Goal: Answer question/provide support: Share knowledge or assist other users

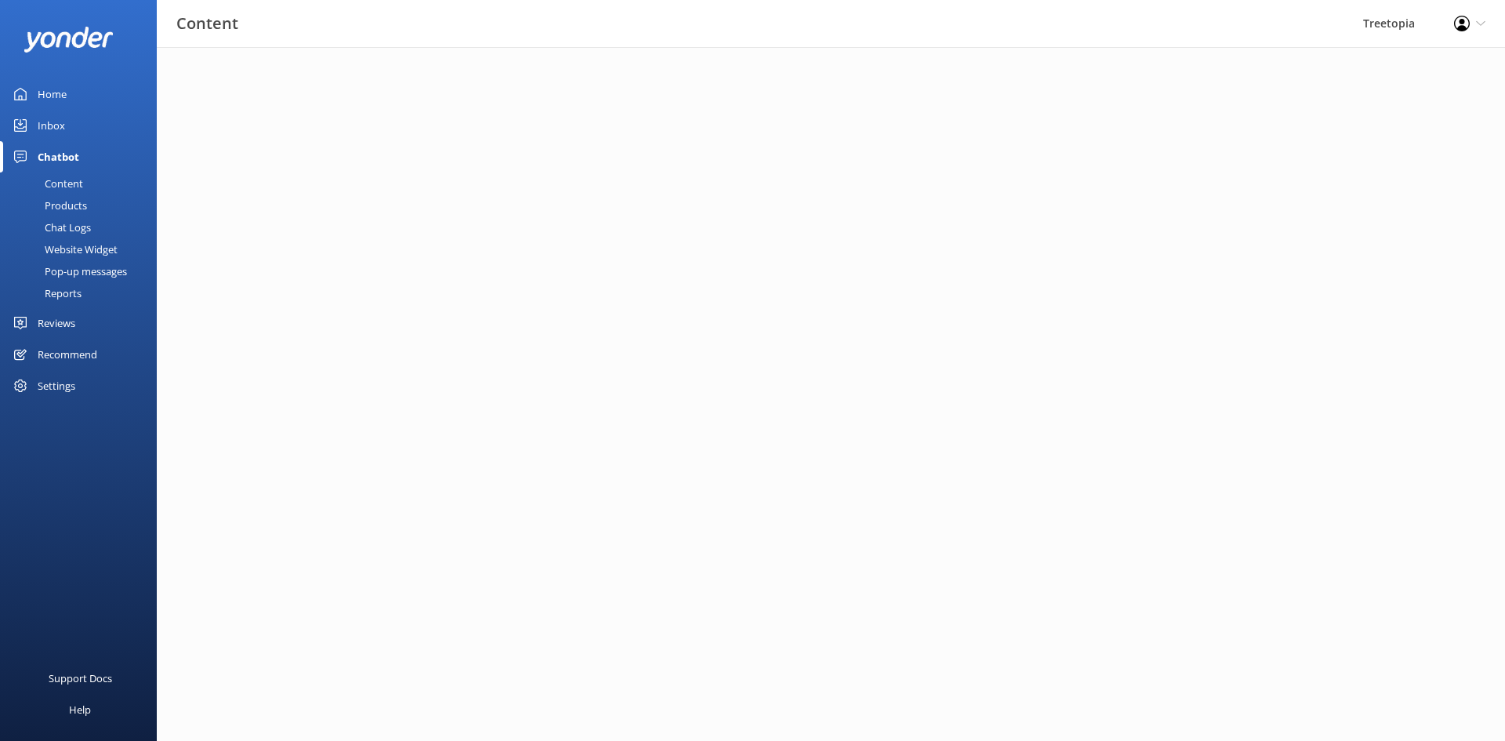
click at [76, 126] on link "Inbox" at bounding box center [78, 125] width 157 height 31
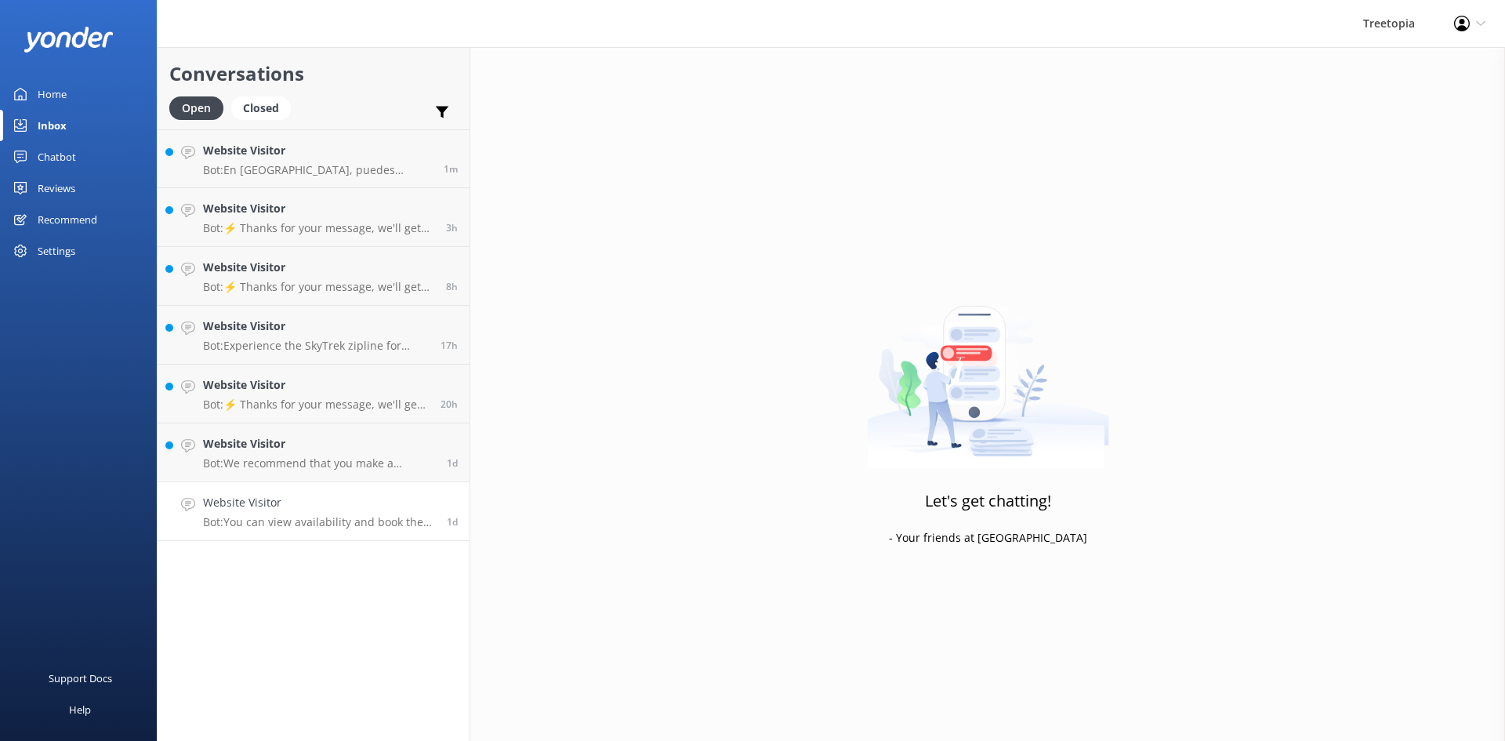
click at [313, 521] on p "Bot: You can view availability and book the Challenge Course online at hhttps:/…" at bounding box center [319, 522] width 232 height 14
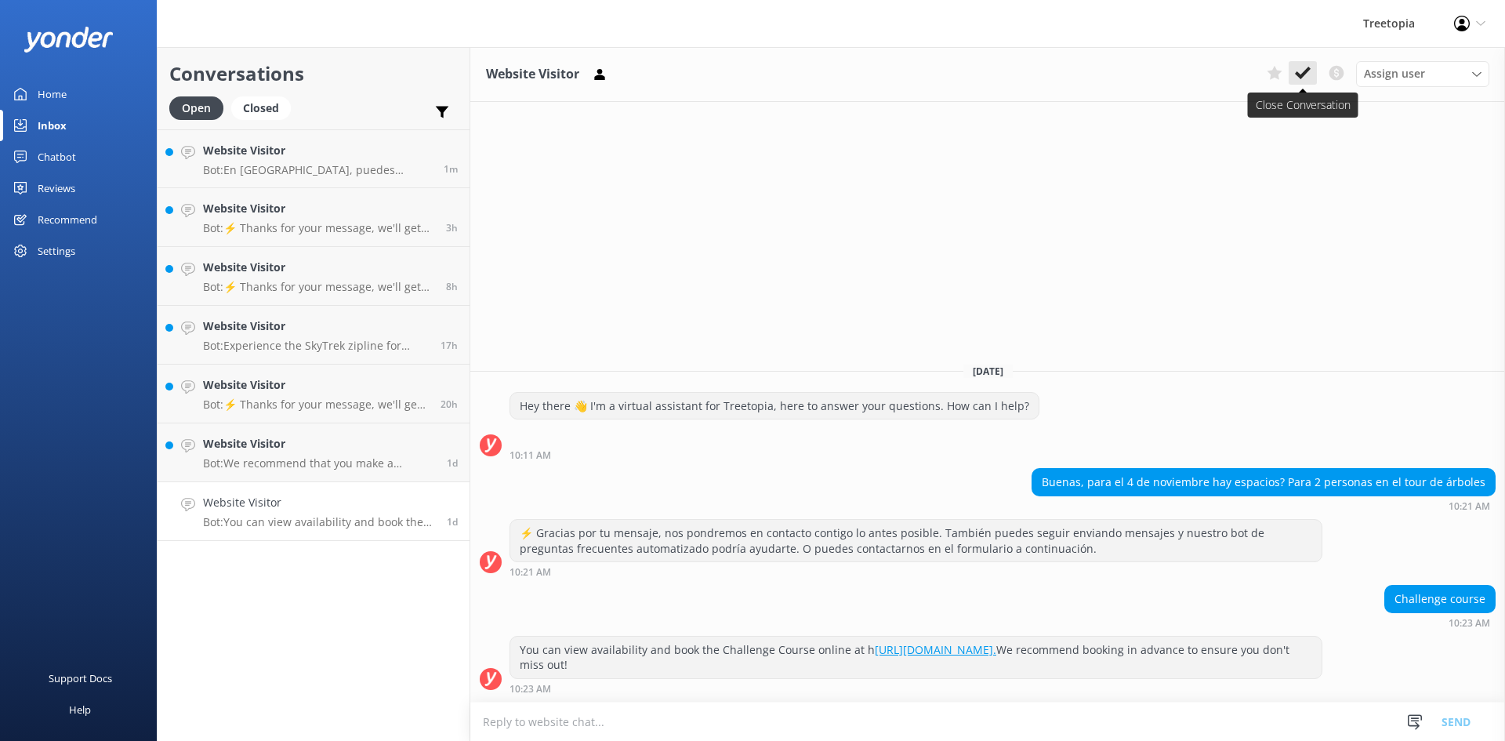
click at [1308, 69] on use at bounding box center [1303, 73] width 16 height 13
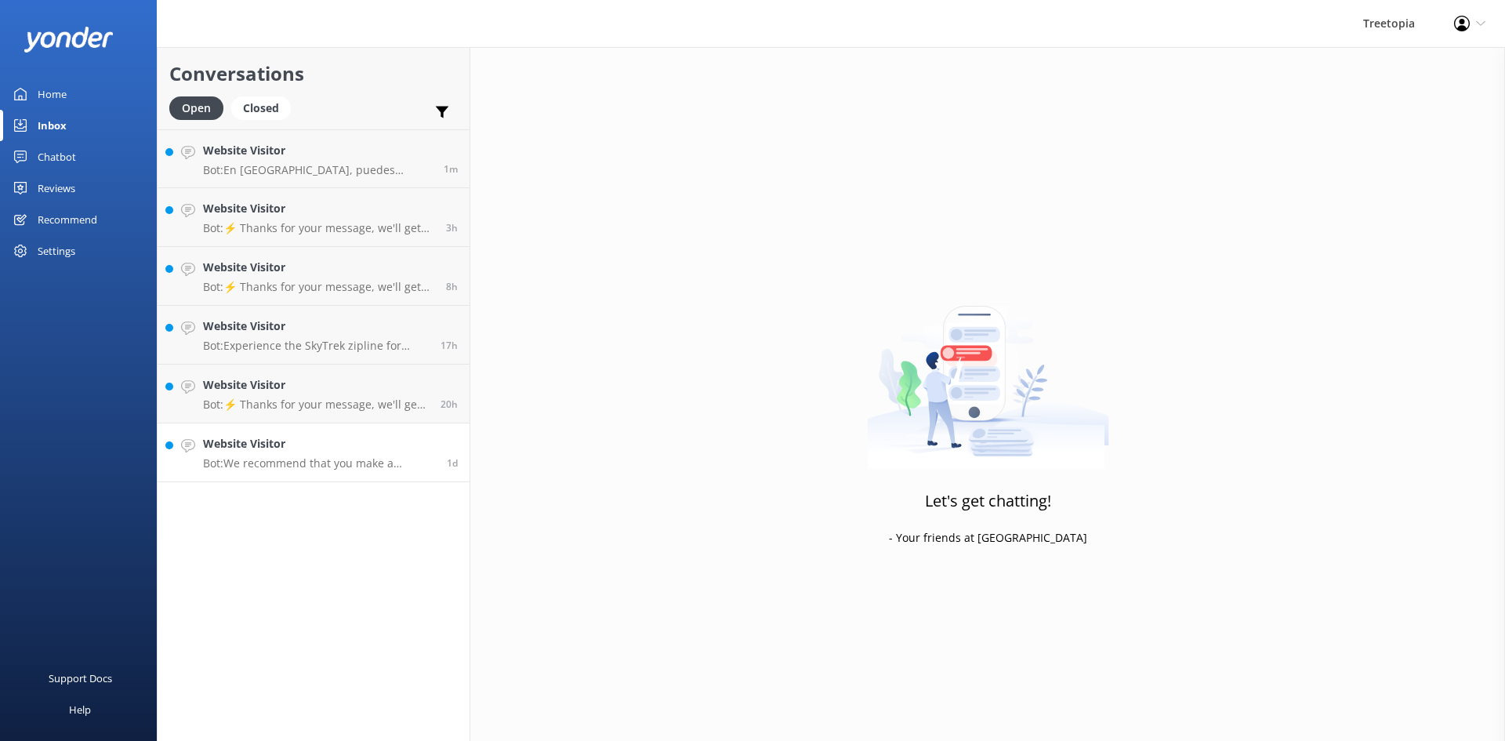
click at [290, 460] on p "Bot: We recommend that you make a reservation in advance to ensure your place, …" at bounding box center [319, 463] width 232 height 14
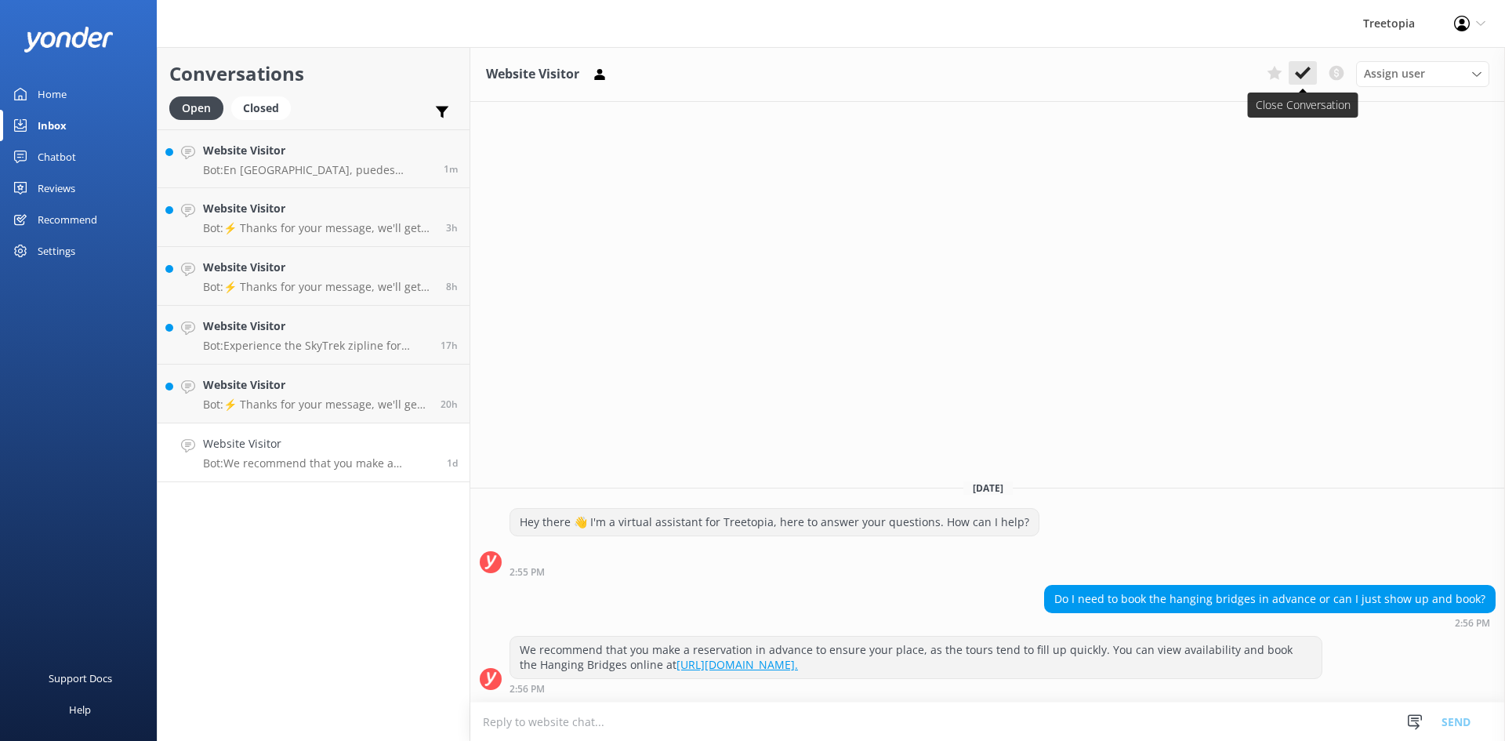
click at [1307, 77] on icon at bounding box center [1303, 73] width 16 height 16
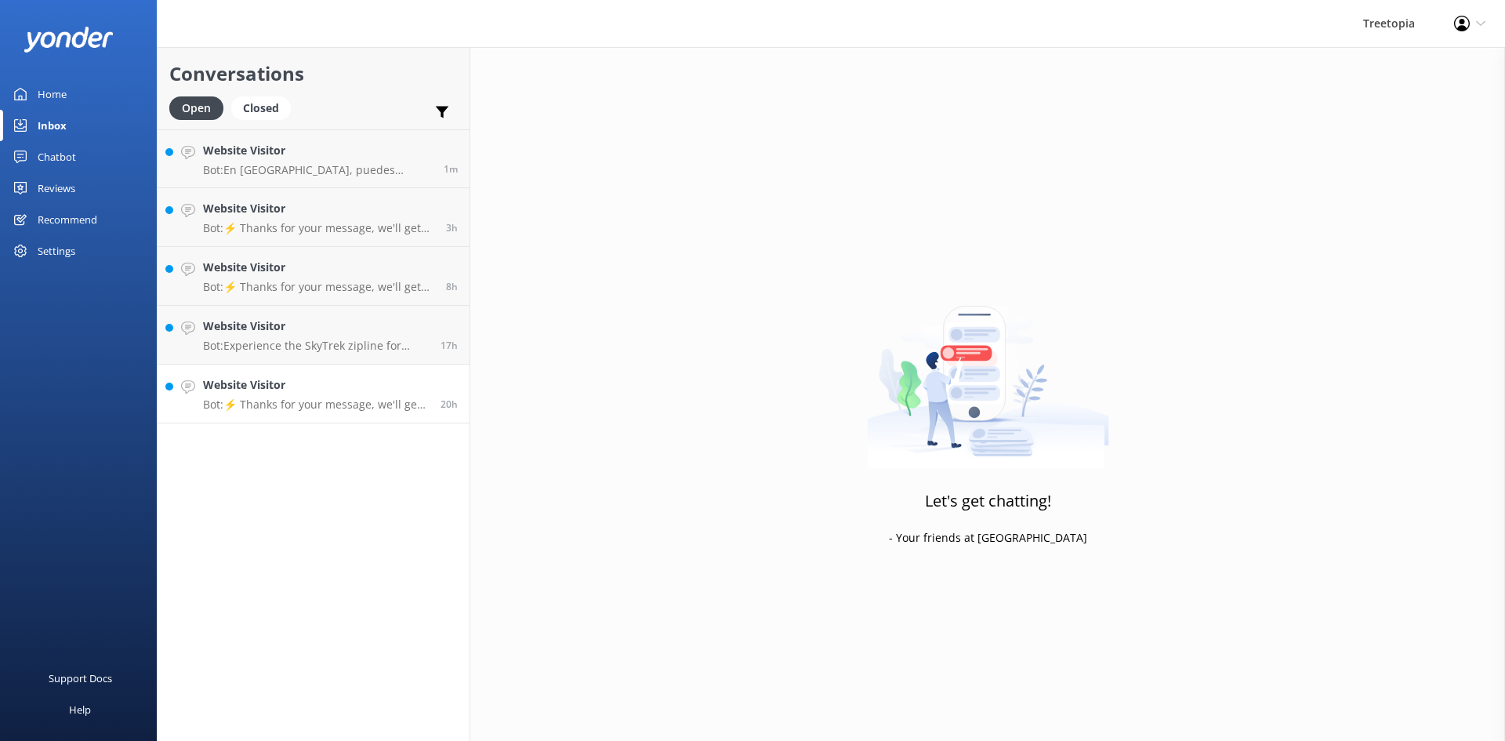
click at [343, 408] on p "Bot: ⚡ Thanks for your message, we'll get back to you as soon as we can. You're…" at bounding box center [316, 404] width 226 height 14
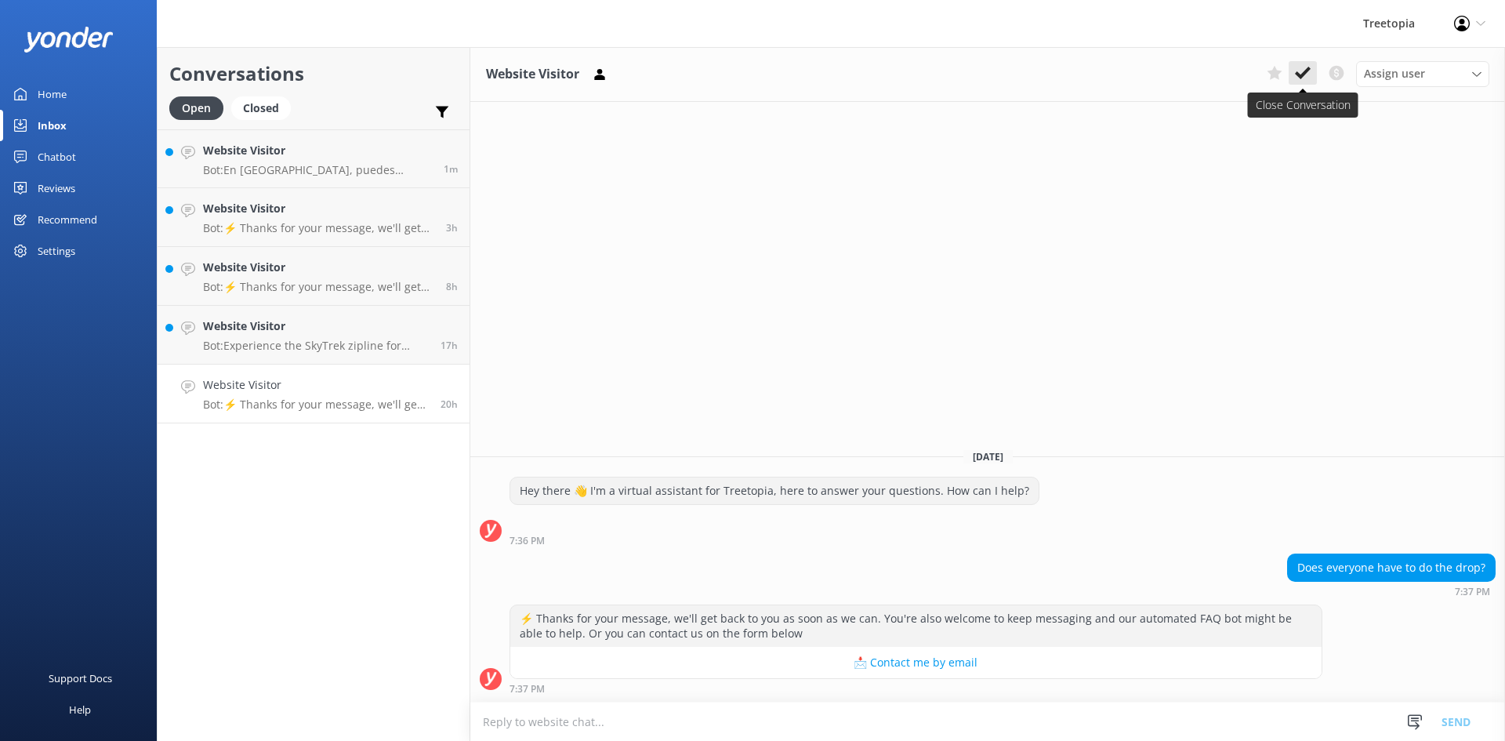
click at [1300, 74] on use at bounding box center [1303, 73] width 16 height 13
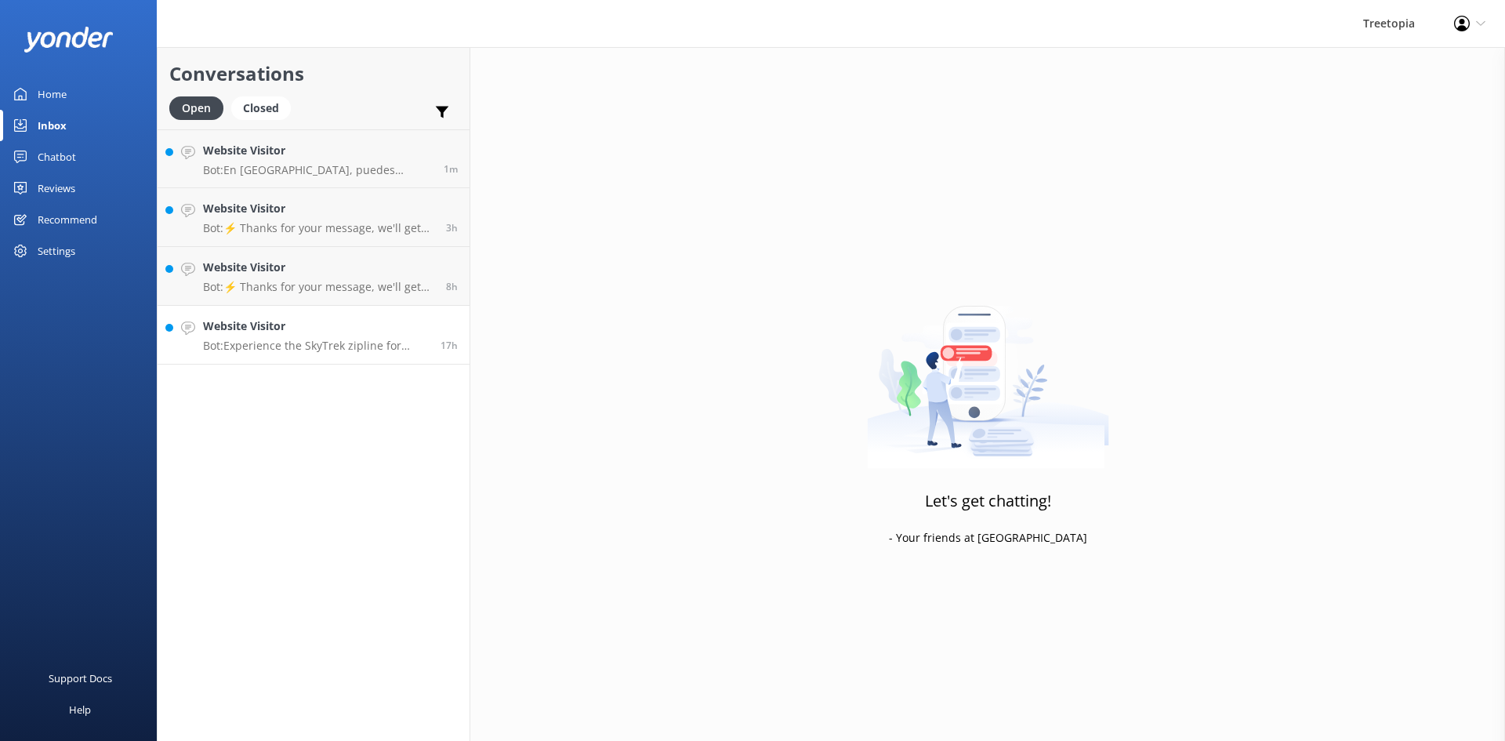
click at [267, 337] on div "Website Visitor Bot: Experience the SkyTrek zipline for $100.57 for adults or $…" at bounding box center [316, 334] width 226 height 34
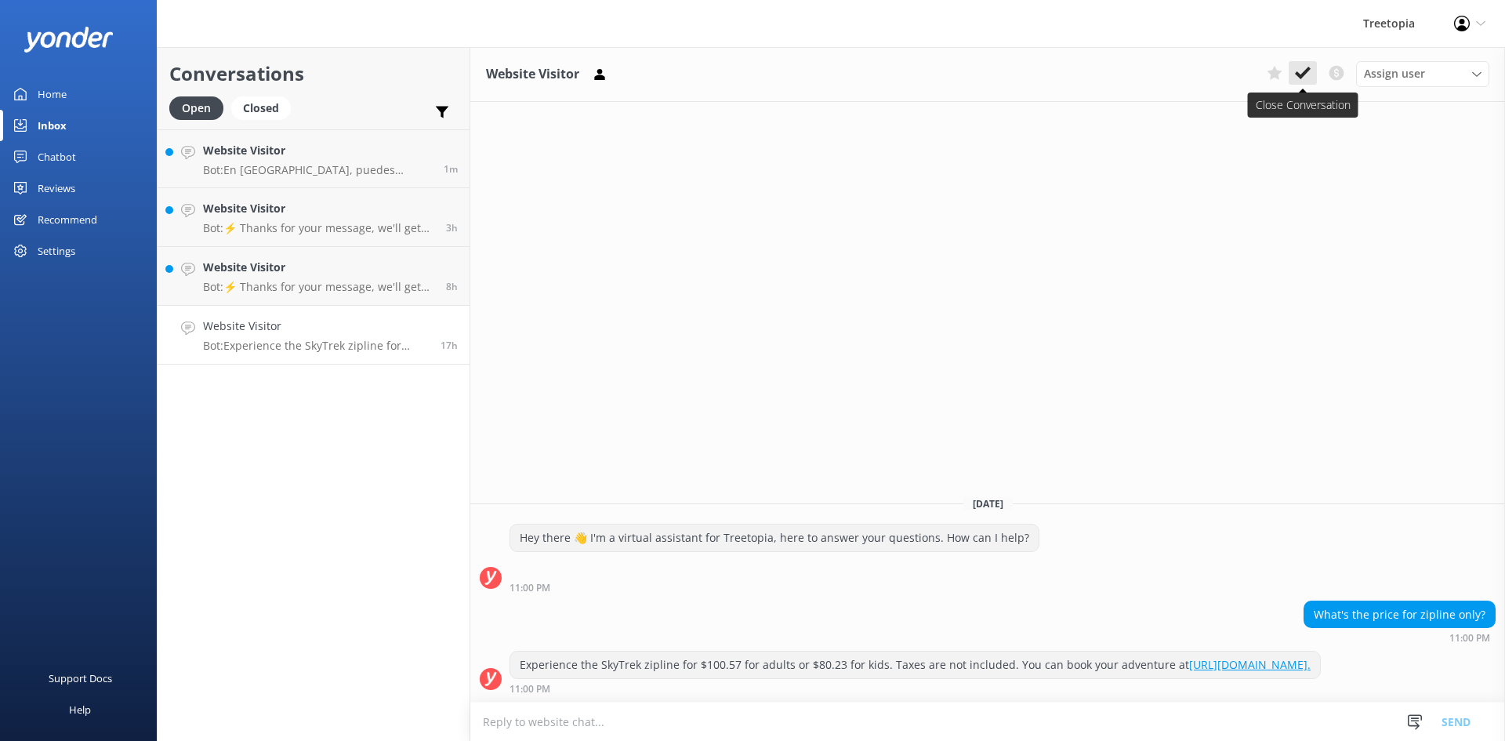
click at [1308, 78] on icon at bounding box center [1303, 73] width 16 height 16
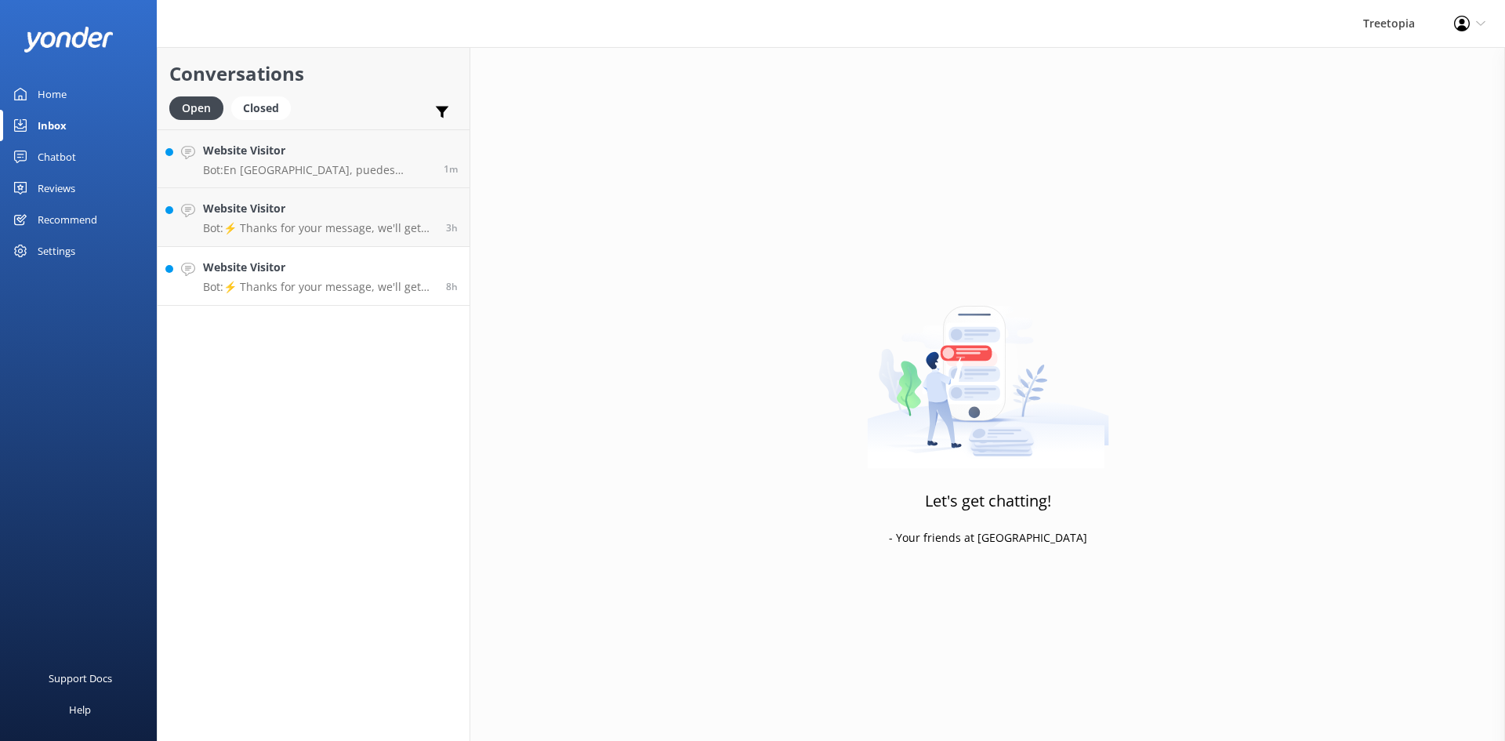
click at [333, 278] on div "Website Visitor Bot: ⚡ Thanks for your message, we'll get back to you as soon a…" at bounding box center [318, 276] width 231 height 34
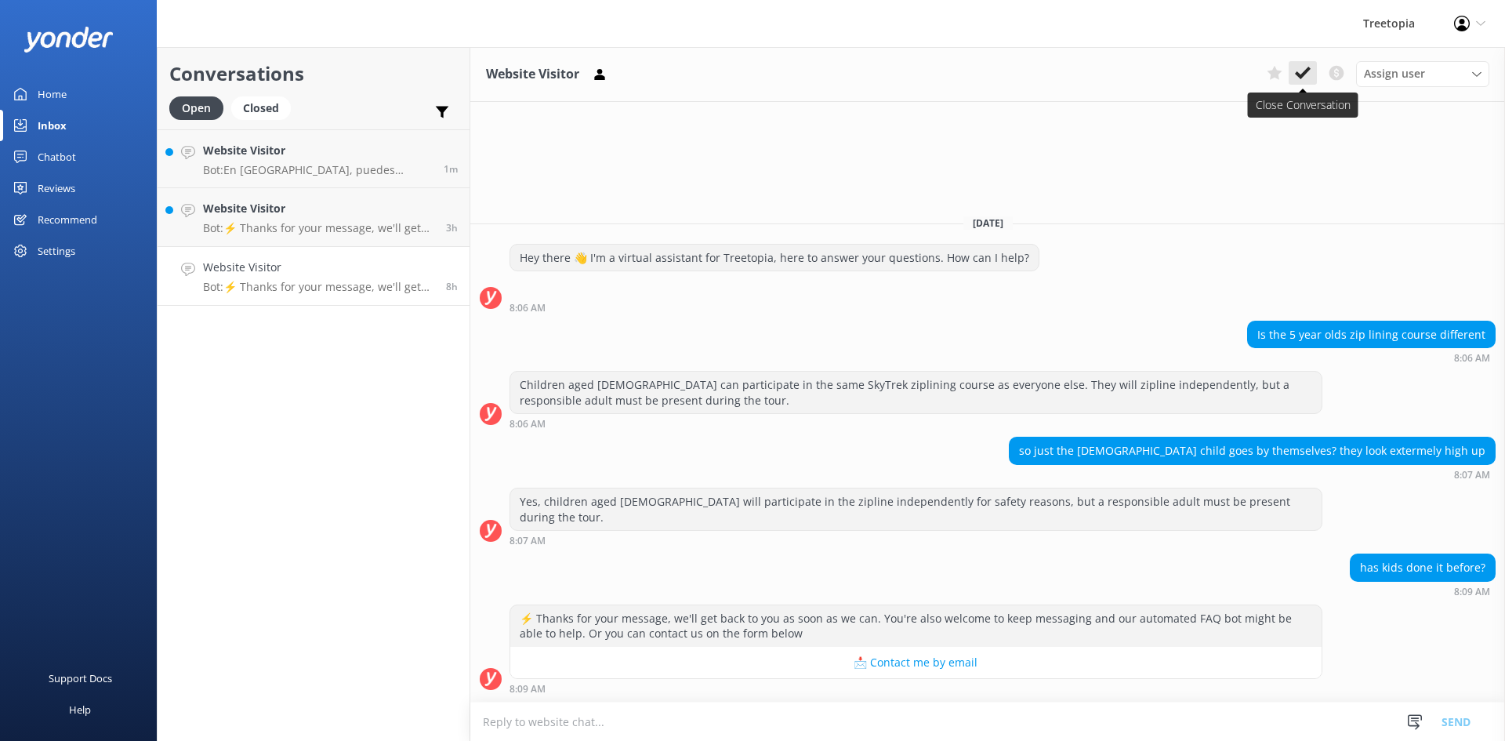
click at [1305, 67] on icon at bounding box center [1303, 73] width 16 height 16
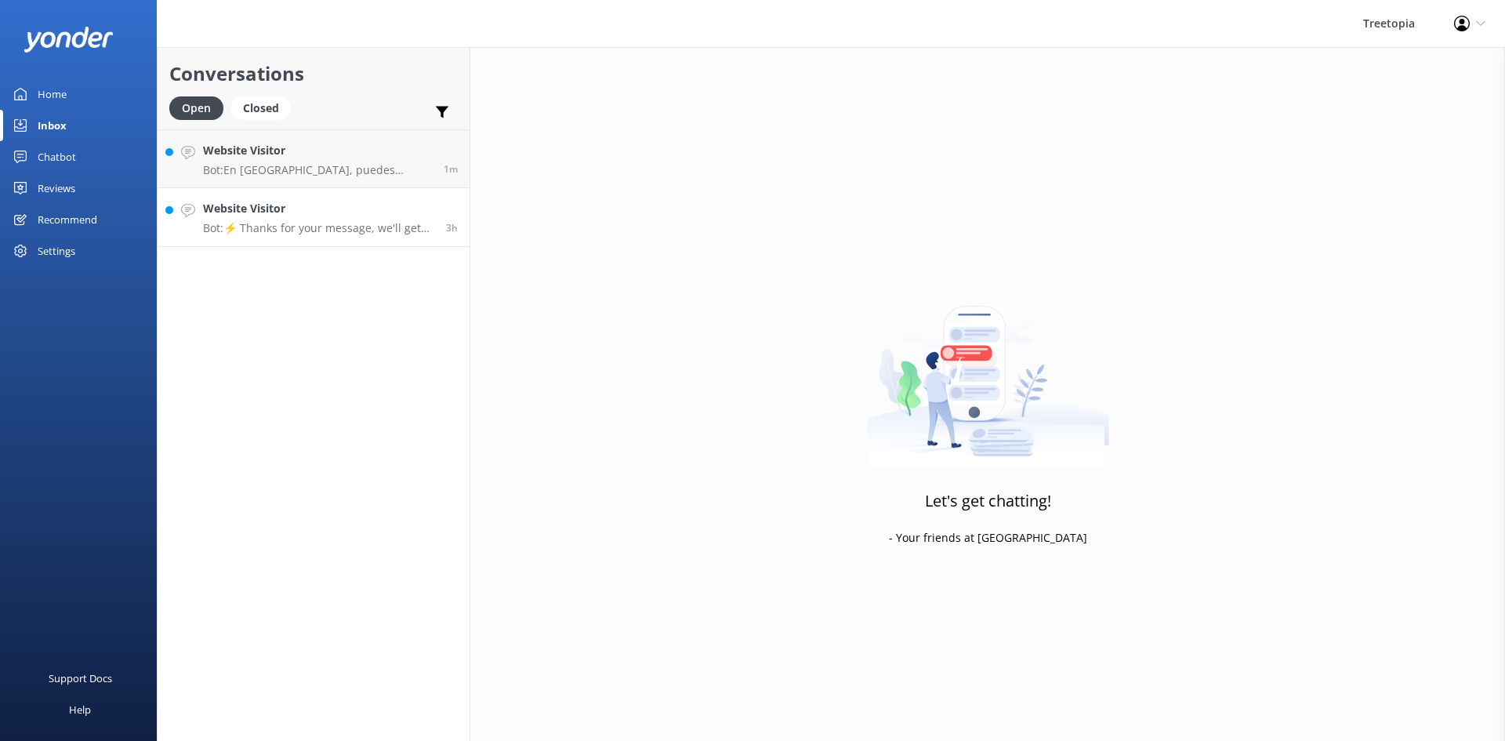
click at [270, 226] on p "Bot: ⚡ Thanks for your message, we'll get back to you as soon as we can. You're…" at bounding box center [318, 228] width 231 height 14
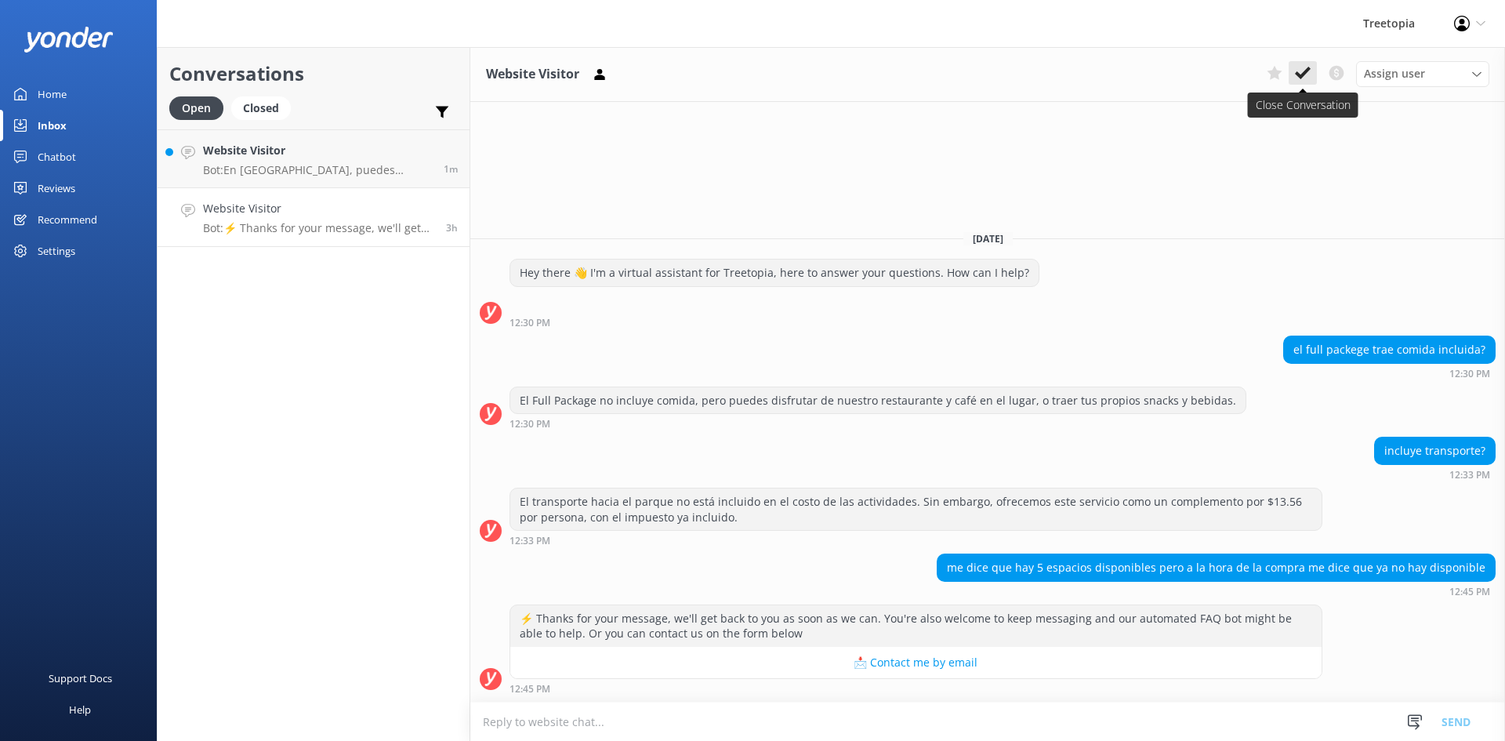
click at [1308, 74] on icon at bounding box center [1303, 73] width 16 height 16
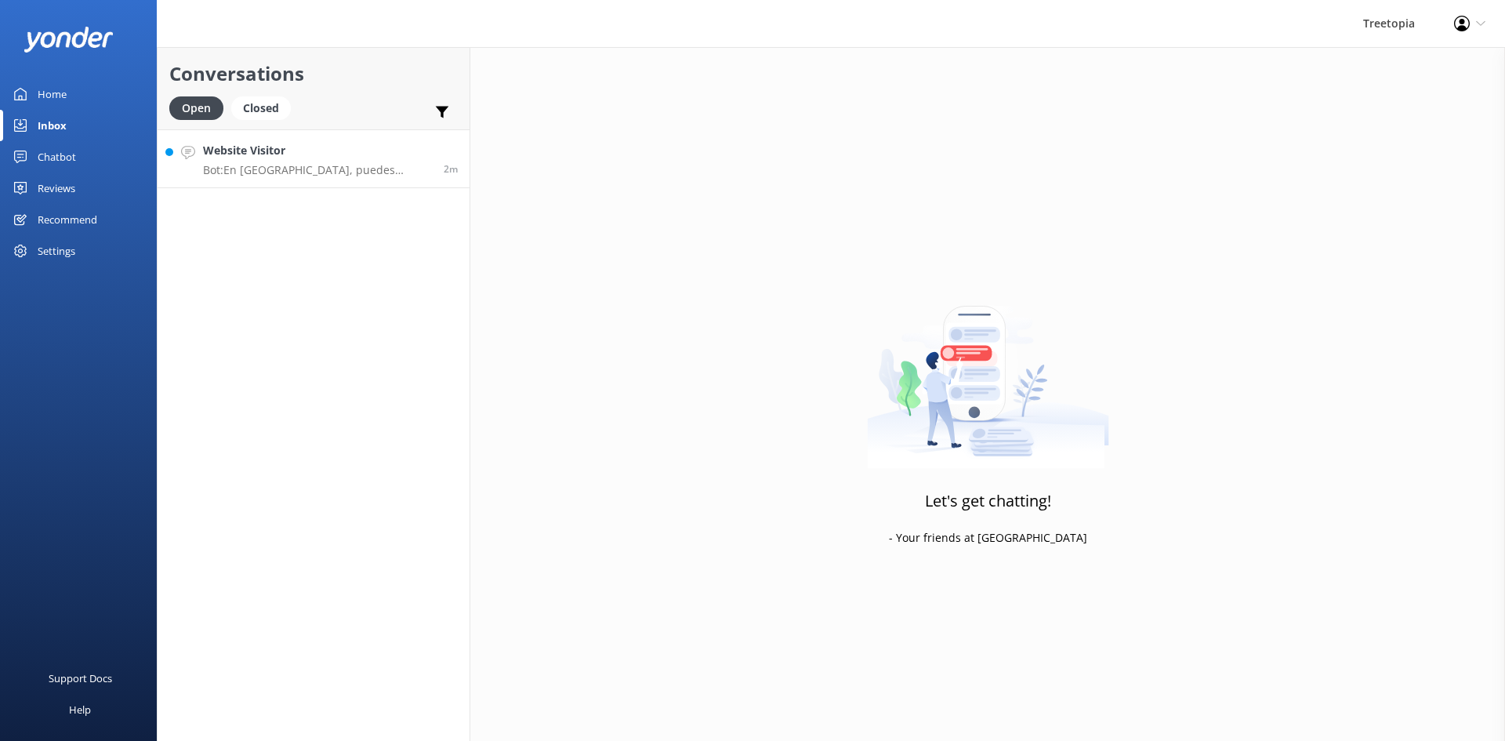
click at [347, 168] on p "Bot: En [GEOGRAPHIC_DATA], puedes disfrutar de múltiples actividades en un solo…" at bounding box center [317, 170] width 229 height 14
